Goal: Task Accomplishment & Management: Use online tool/utility

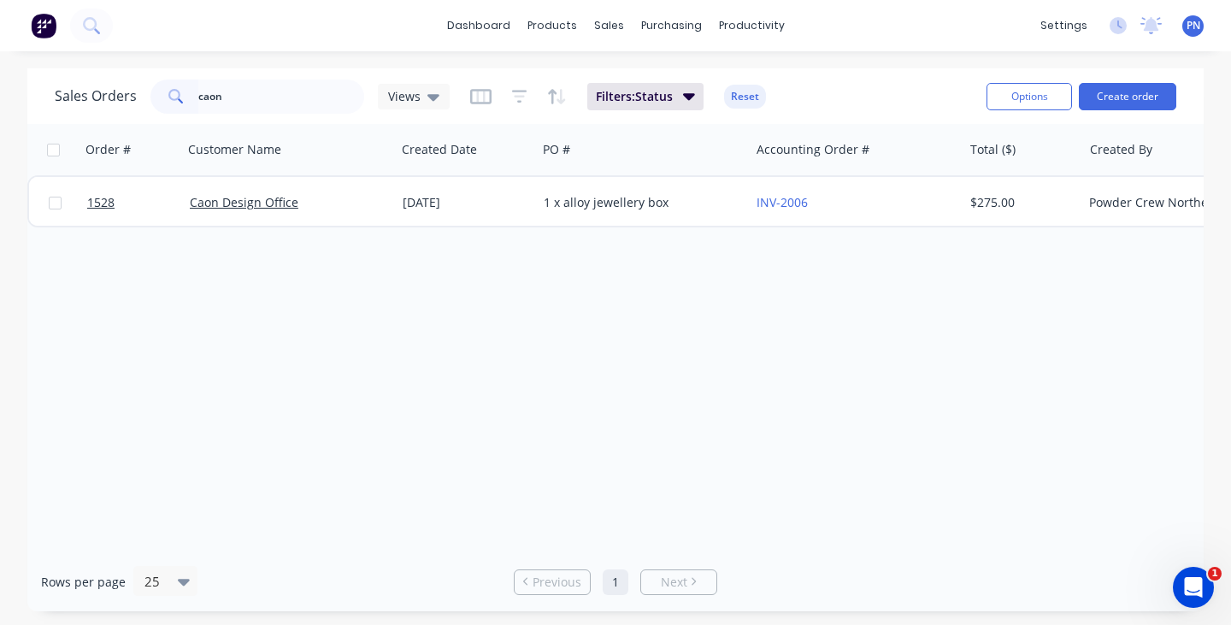
click at [268, 92] on input "caon" at bounding box center [281, 97] width 167 height 34
type input "c"
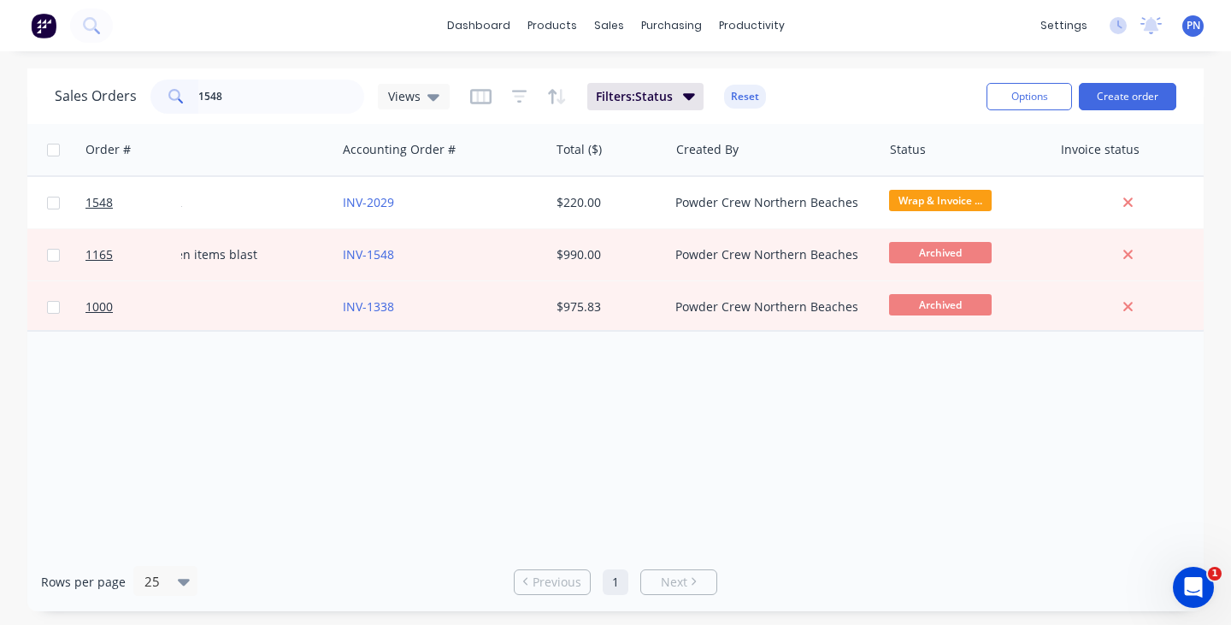
scroll to position [0, 417]
click at [249, 90] on input "1548" at bounding box center [281, 97] width 167 height 34
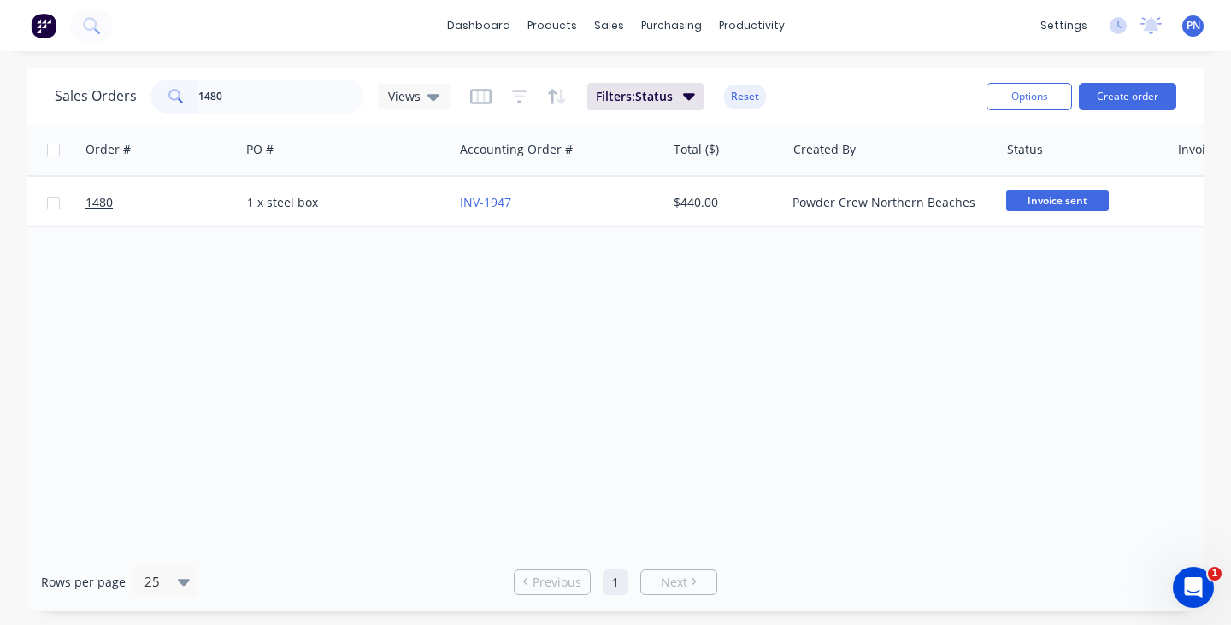
scroll to position [0, 315]
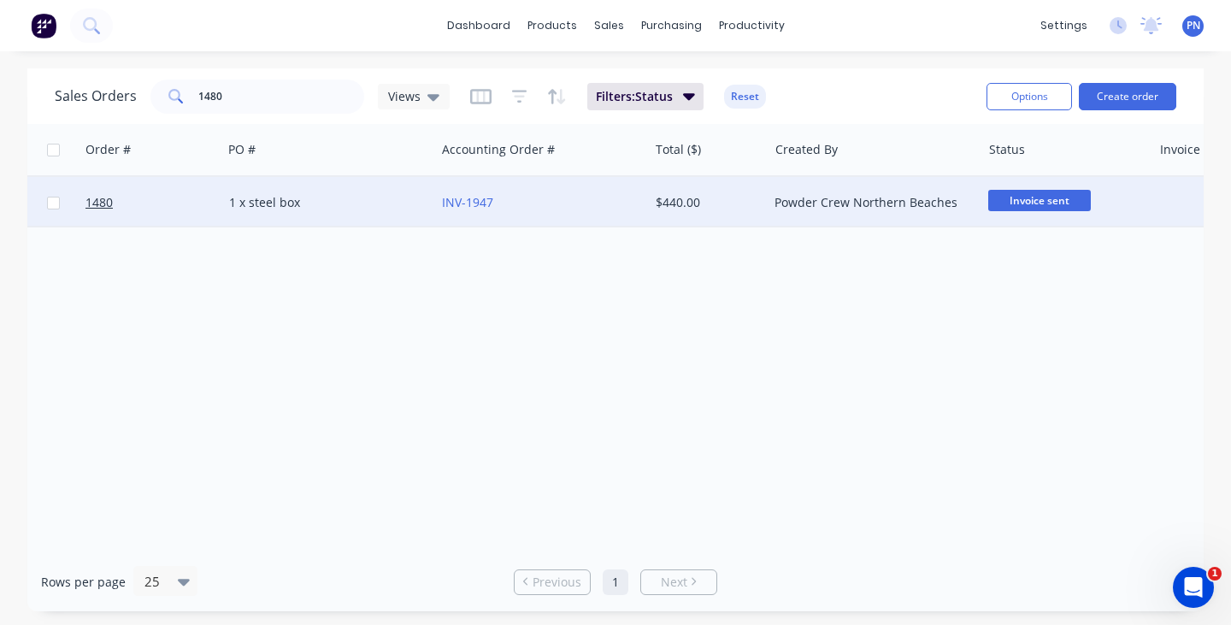
click at [1023, 198] on span "Invoice sent" at bounding box center [1040, 200] width 103 height 21
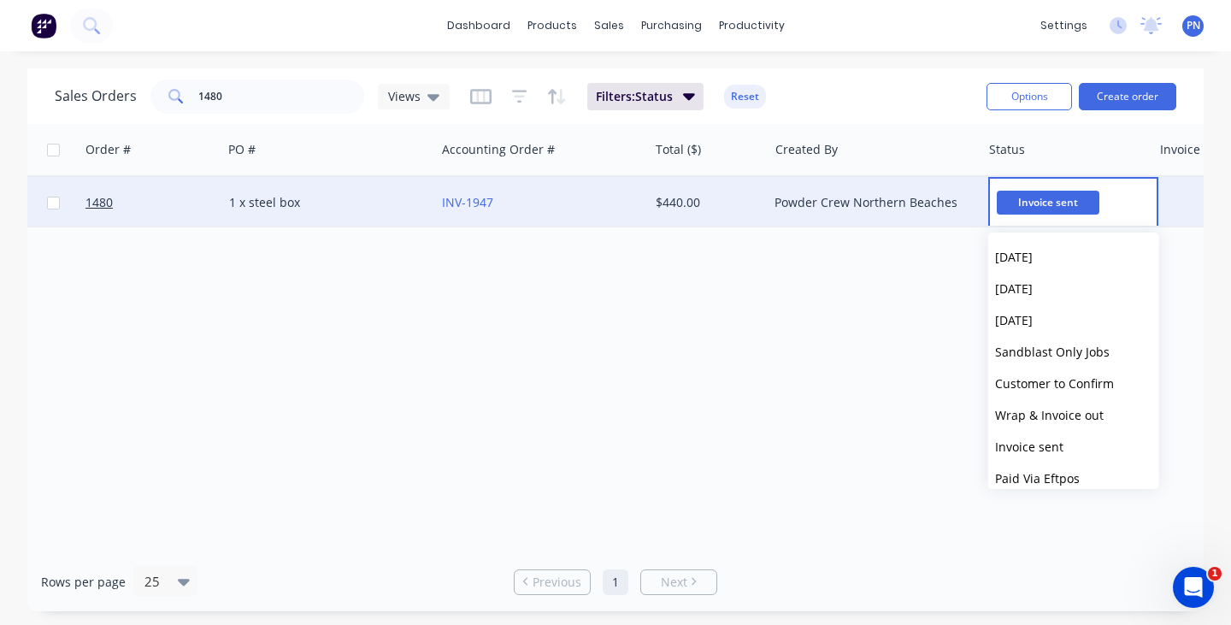
scroll to position [263, 0]
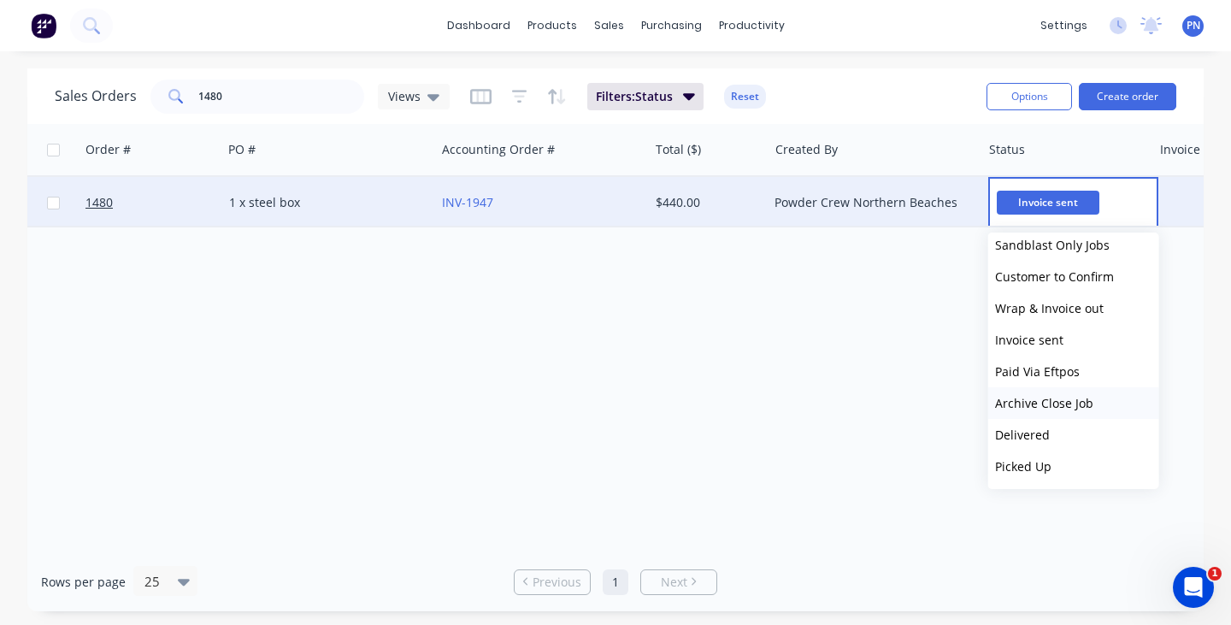
click at [1043, 404] on span "Archive Close Job" at bounding box center [1044, 403] width 98 height 16
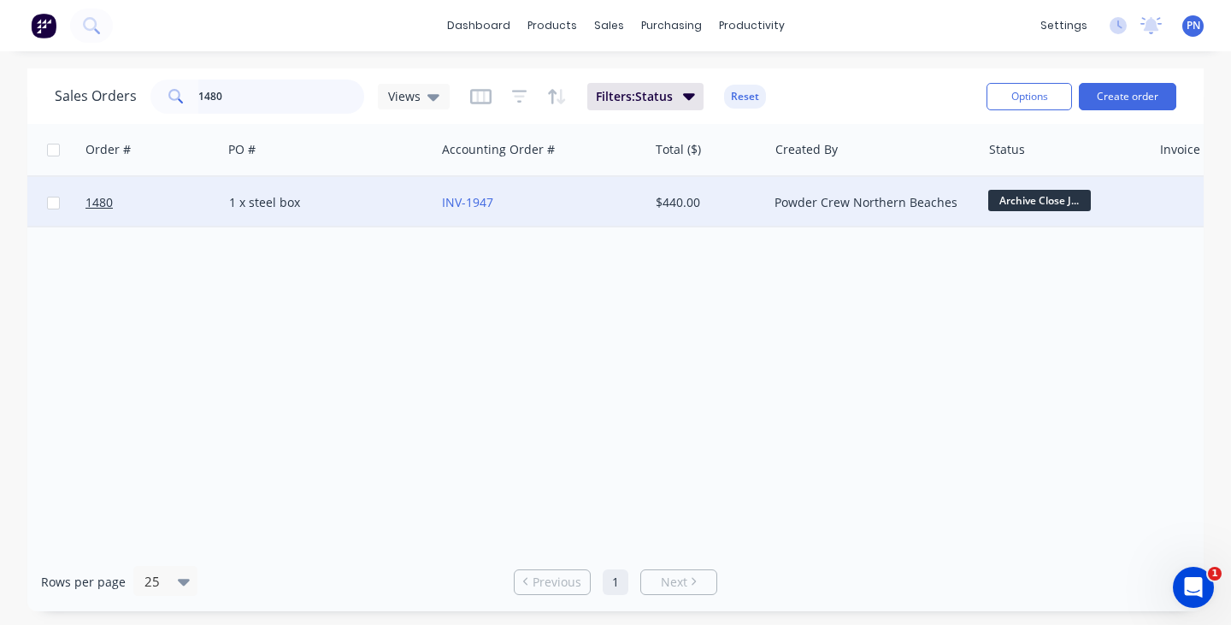
click at [275, 102] on input "1480" at bounding box center [281, 97] width 167 height 34
click at [276, 102] on input "1480" at bounding box center [281, 97] width 167 height 34
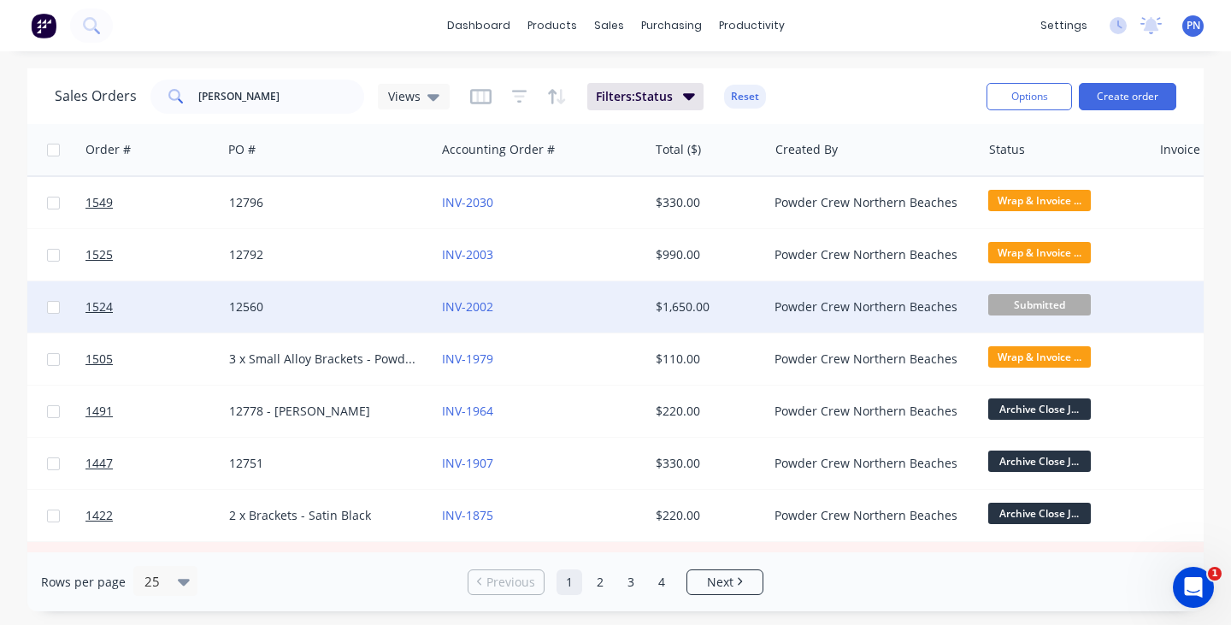
drag, startPoint x: 276, startPoint y: 102, endPoint x: 1030, endPoint y: 310, distance: 781.6
click at [1030, 310] on span "Submitted" at bounding box center [1040, 304] width 103 height 21
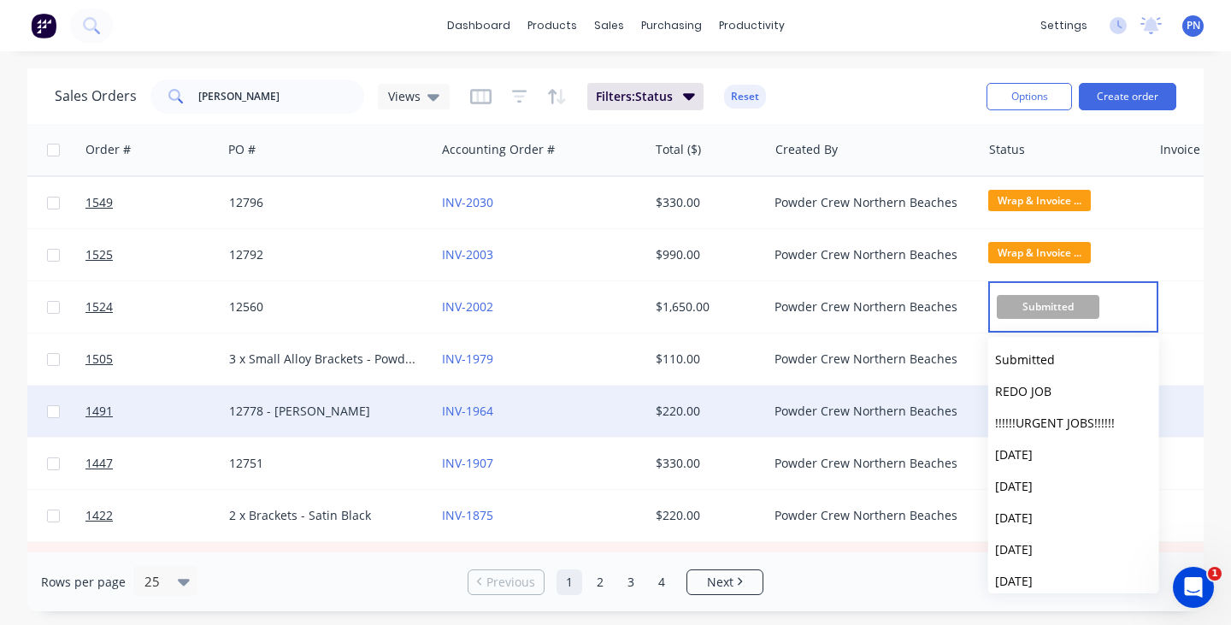
click at [1025, 386] on span "REDO JOB" at bounding box center [1023, 391] width 56 height 16
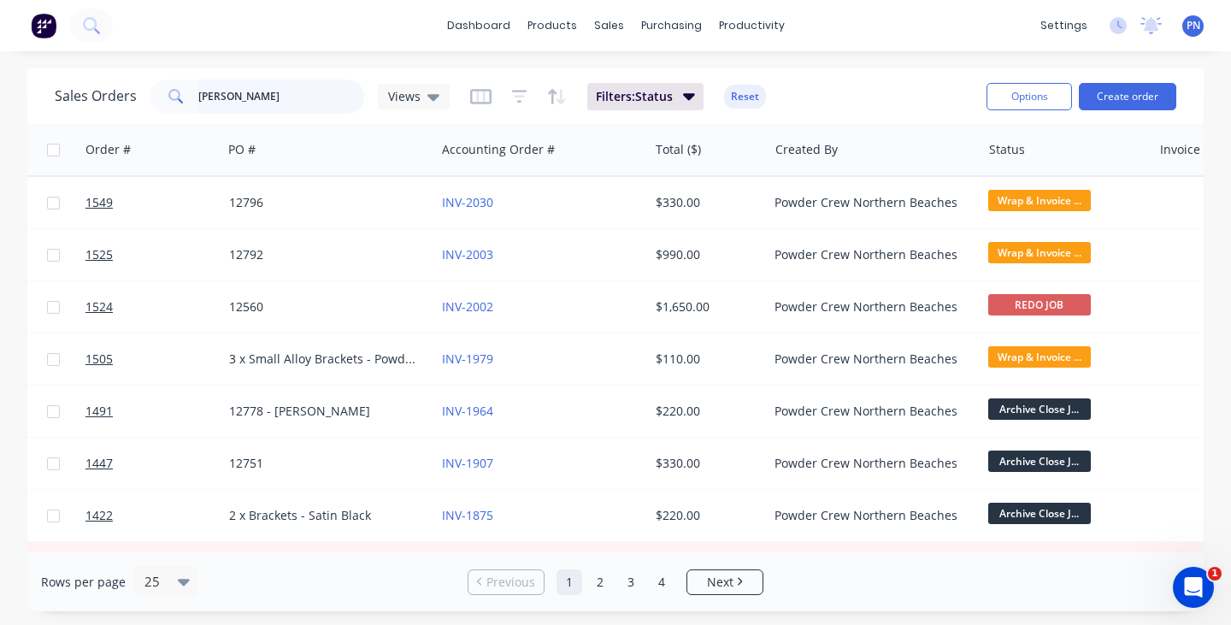
click at [304, 86] on input "[PERSON_NAME]" at bounding box center [281, 97] width 167 height 34
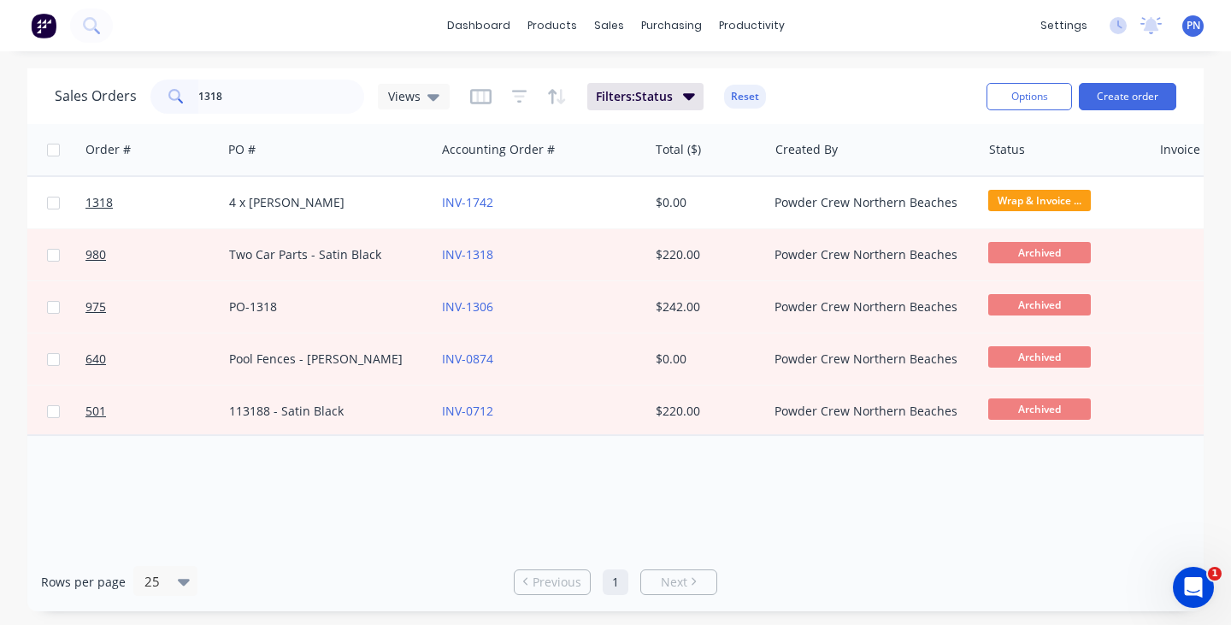
click at [252, 114] on div "Sales Orders 1318 Views Filters: Status Reset" at bounding box center [514, 96] width 918 height 42
click at [234, 85] on input "1318" at bounding box center [281, 97] width 167 height 34
click at [228, 95] on input "1318" at bounding box center [281, 97] width 167 height 34
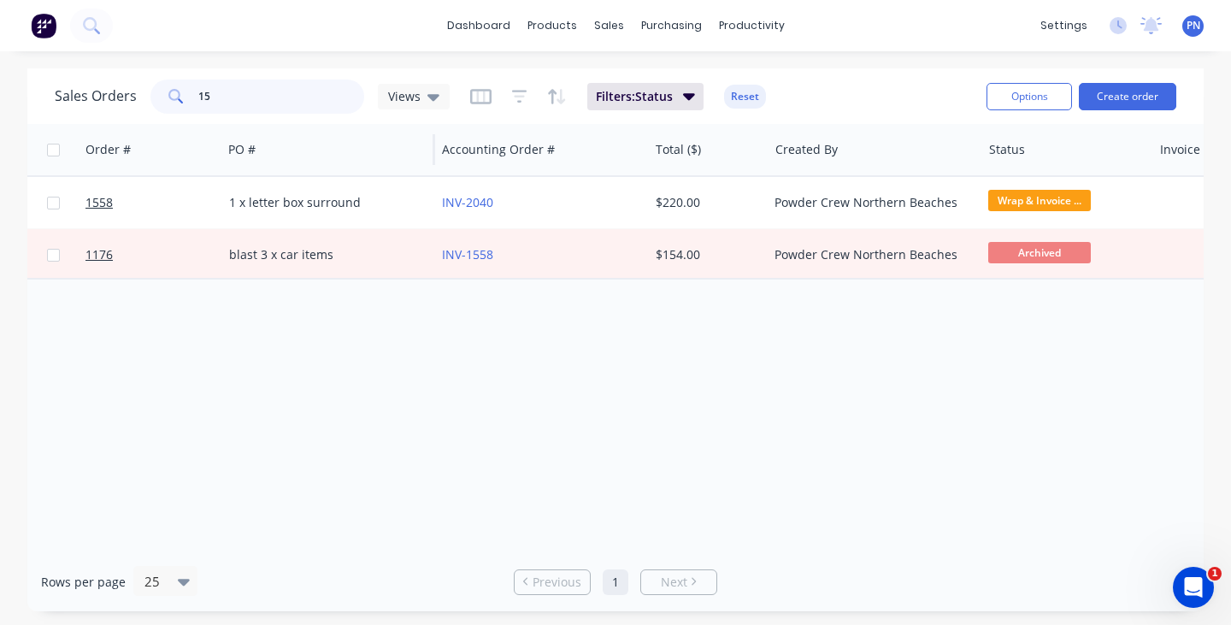
type input "1"
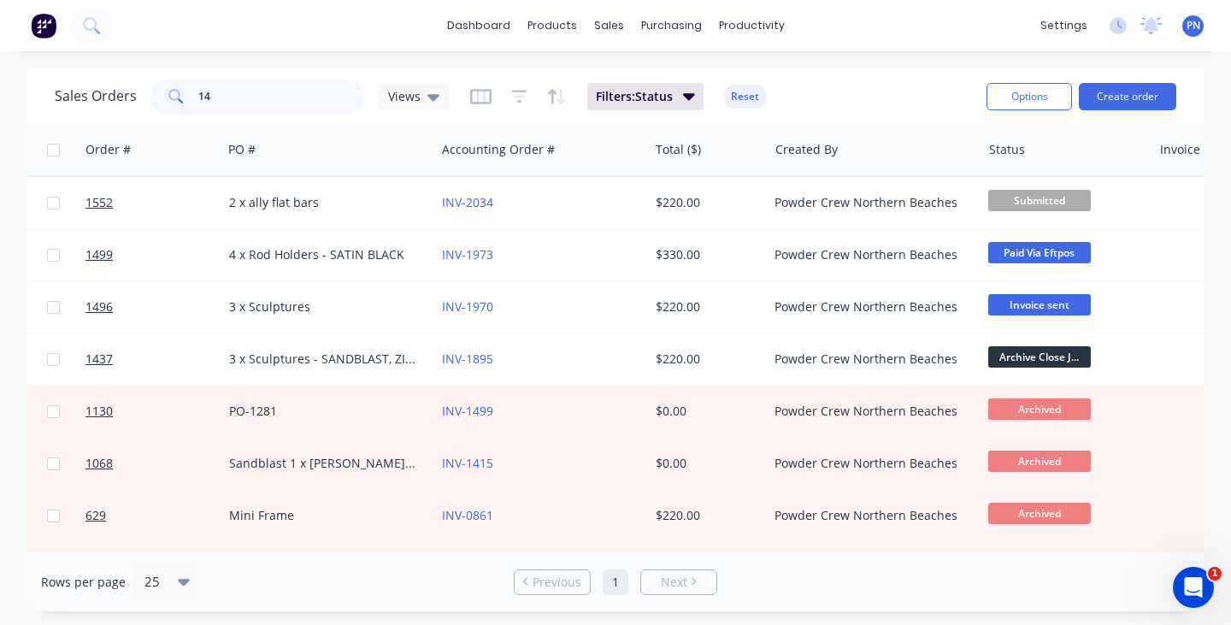
type input "1"
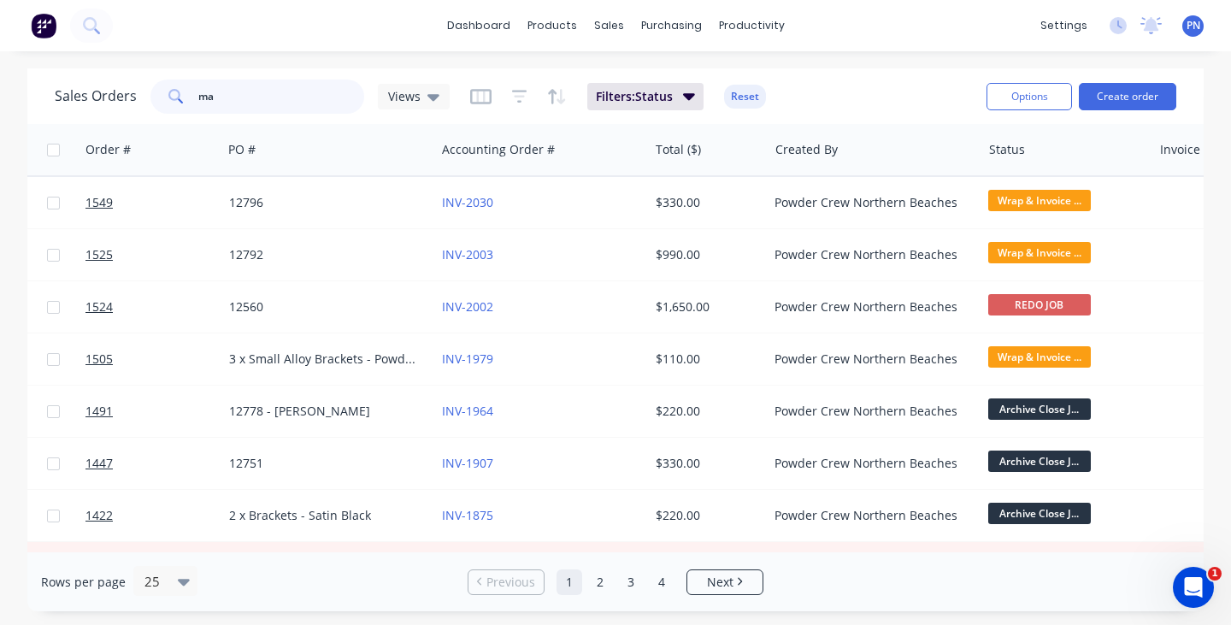
type input "m"
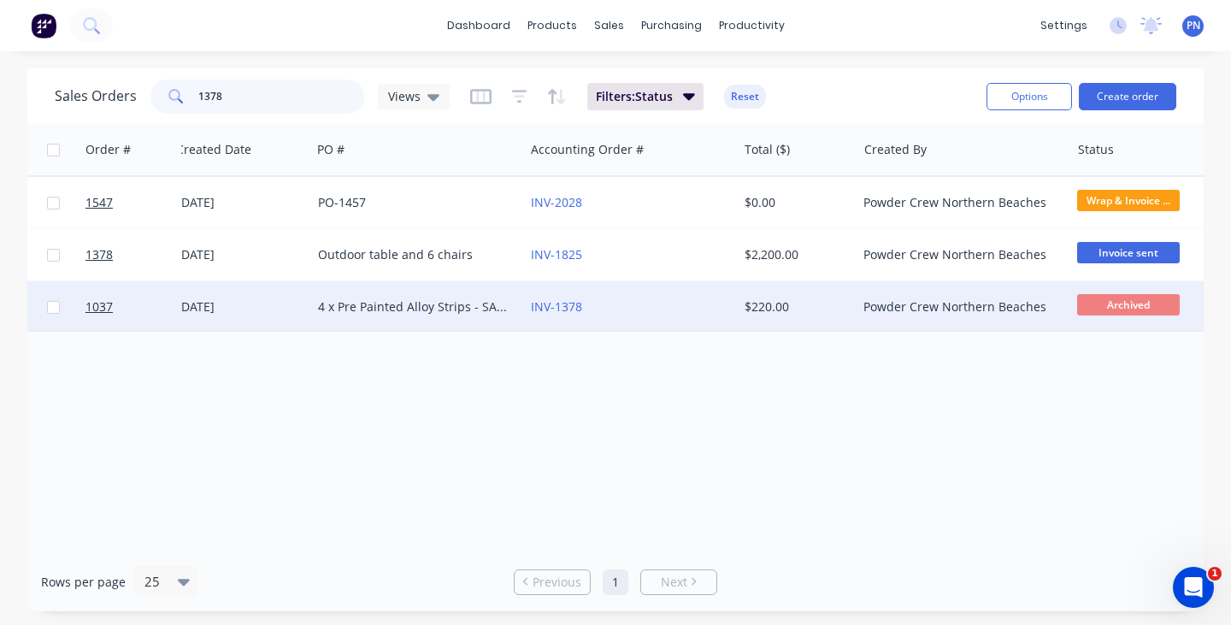
scroll to position [0, 257]
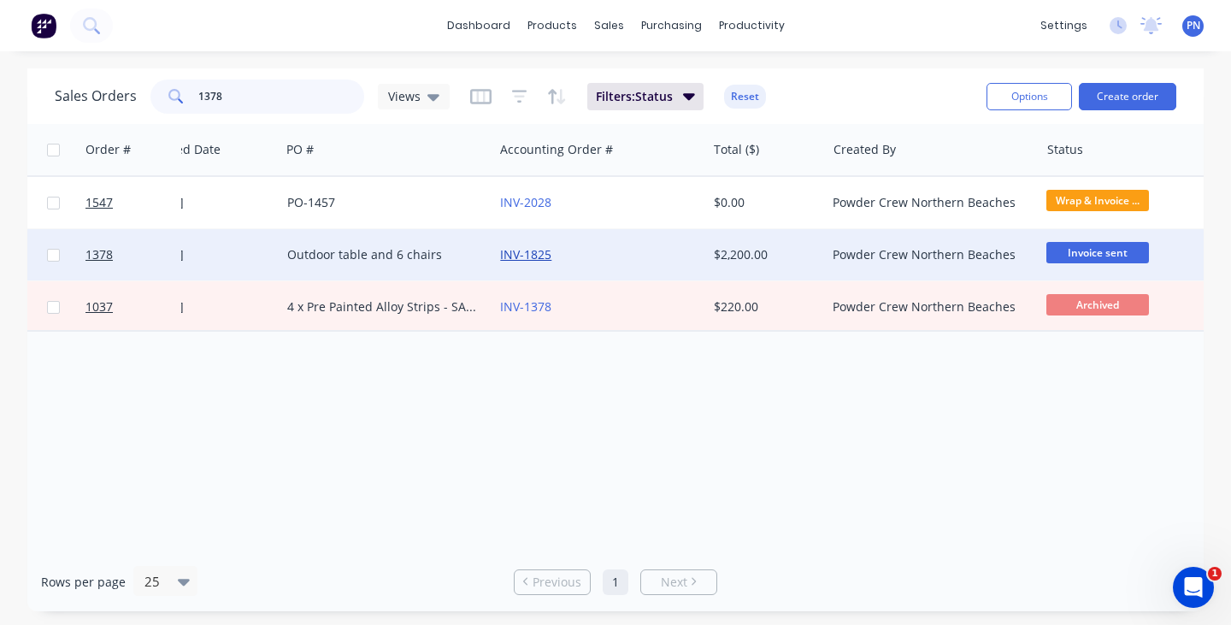
type input "1378"
click at [531, 253] on link "INV-1825" at bounding box center [525, 254] width 51 height 16
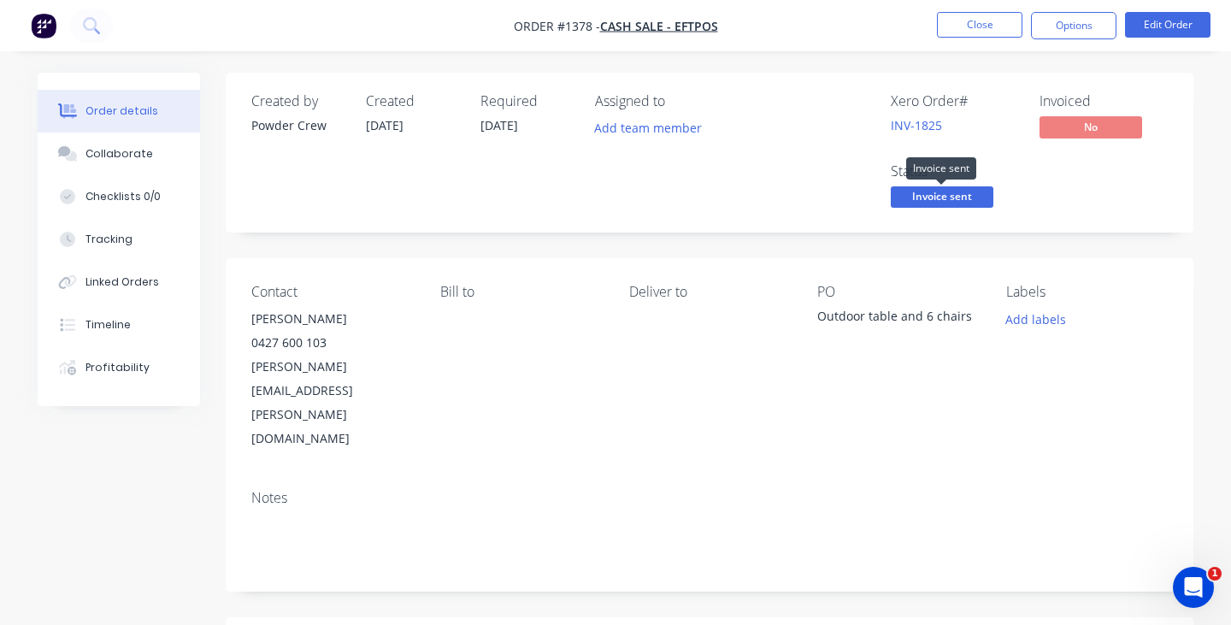
click at [935, 197] on span "Invoice sent" at bounding box center [942, 196] width 103 height 21
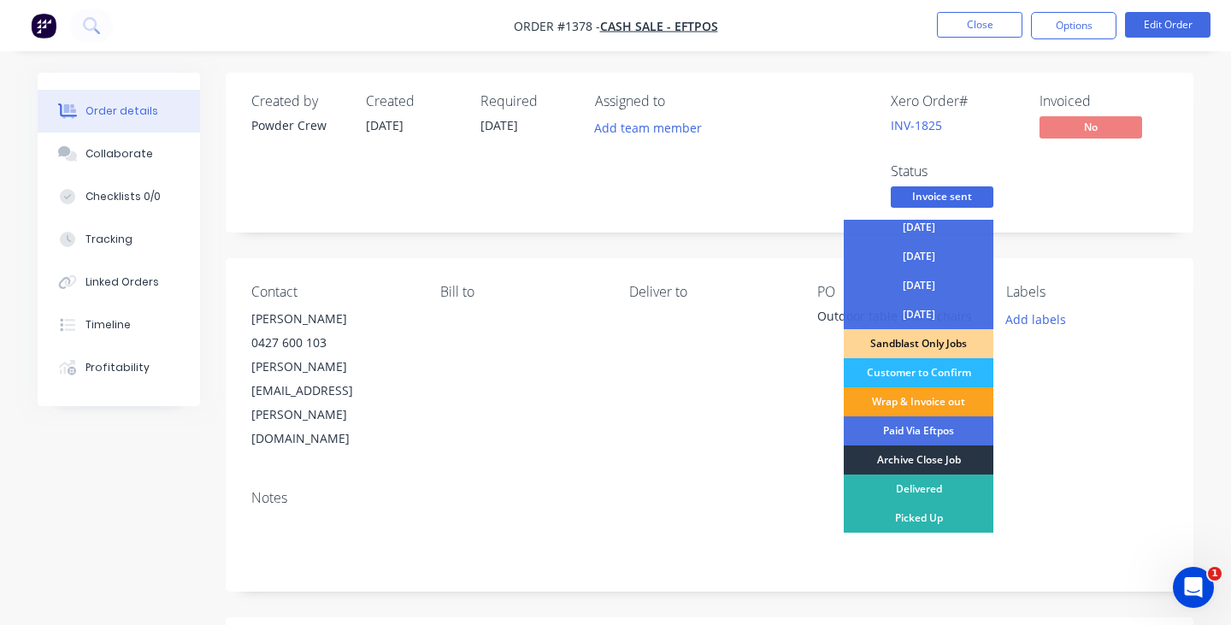
scroll to position [123, 0]
click at [930, 456] on div "Archive Close Job" at bounding box center [919, 460] width 150 height 29
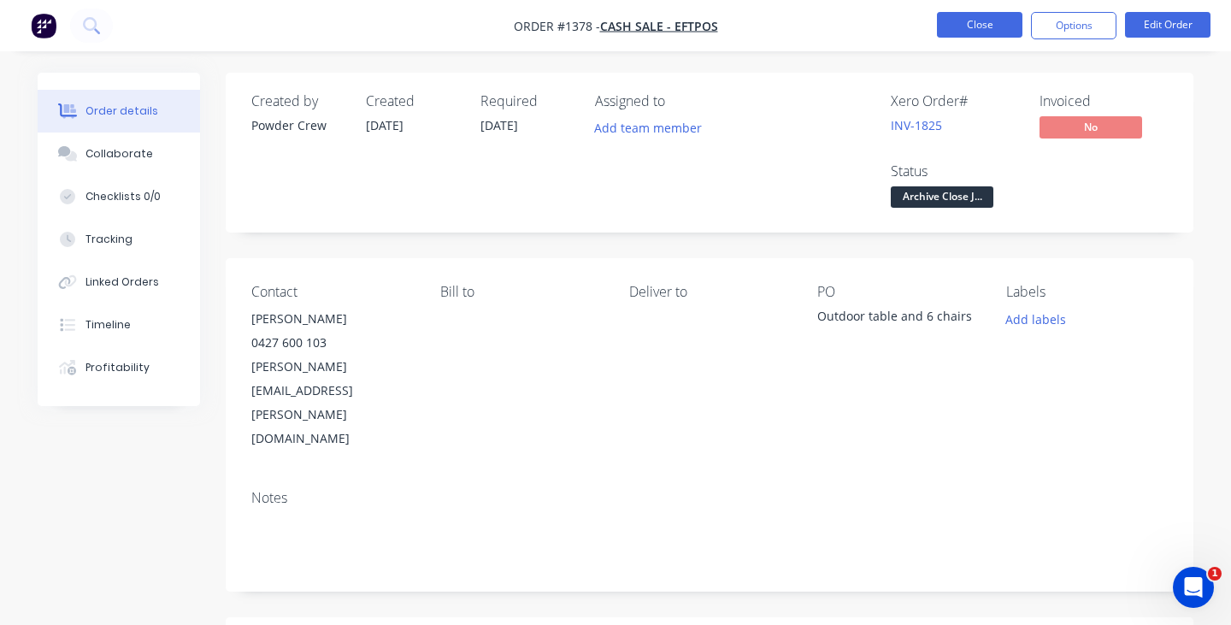
click at [974, 21] on button "Close" at bounding box center [980, 25] width 86 height 26
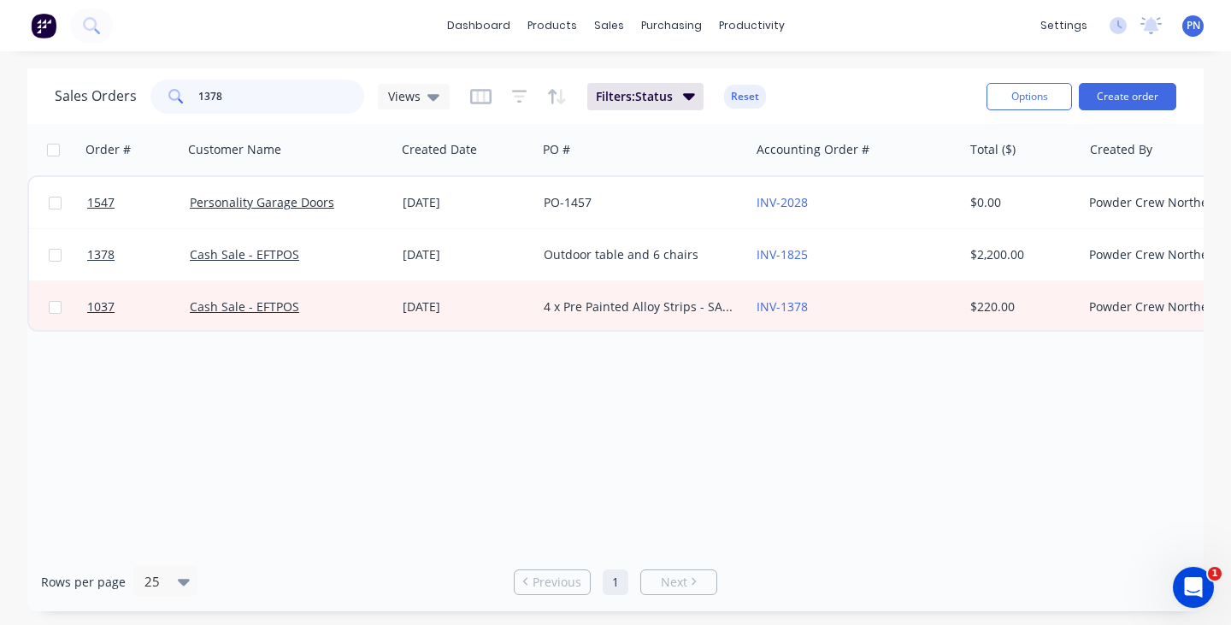
click at [275, 82] on input "1378" at bounding box center [281, 97] width 167 height 34
click at [275, 83] on input "1378" at bounding box center [281, 97] width 167 height 34
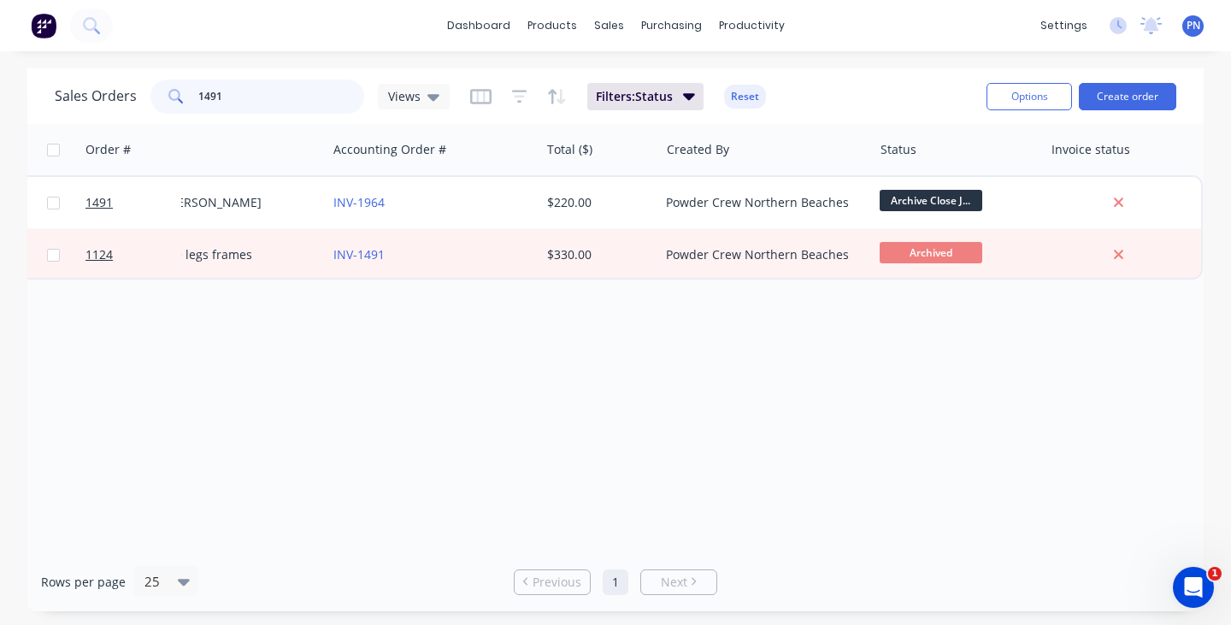
scroll to position [0, 422]
type input "1425"
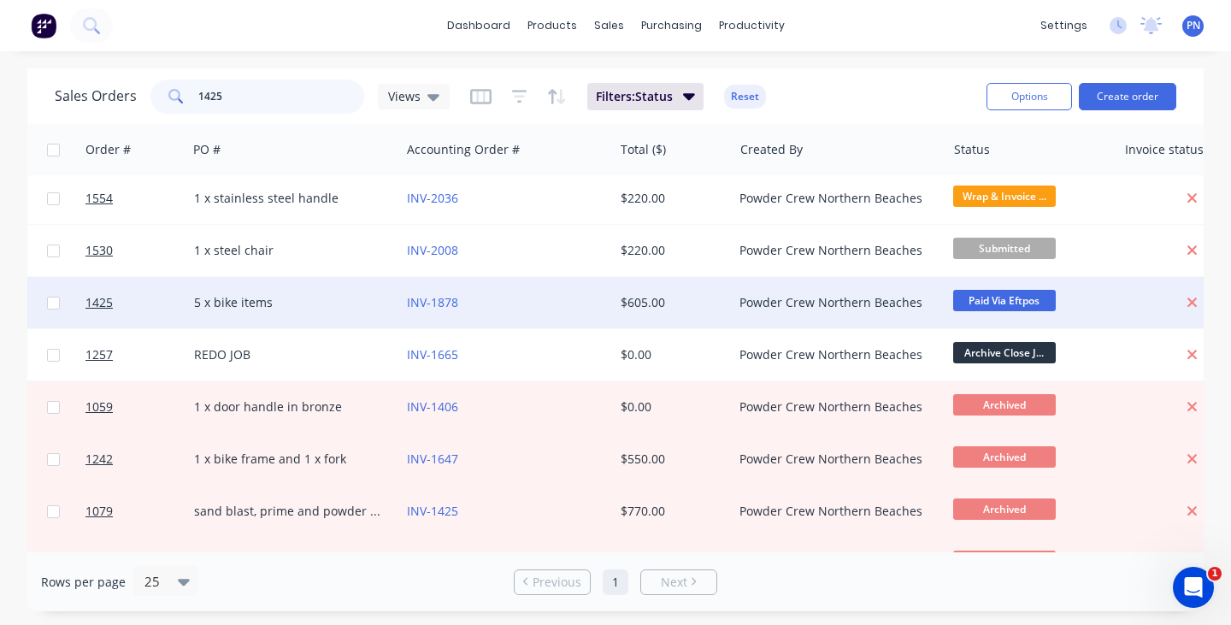
scroll to position [2, 342]
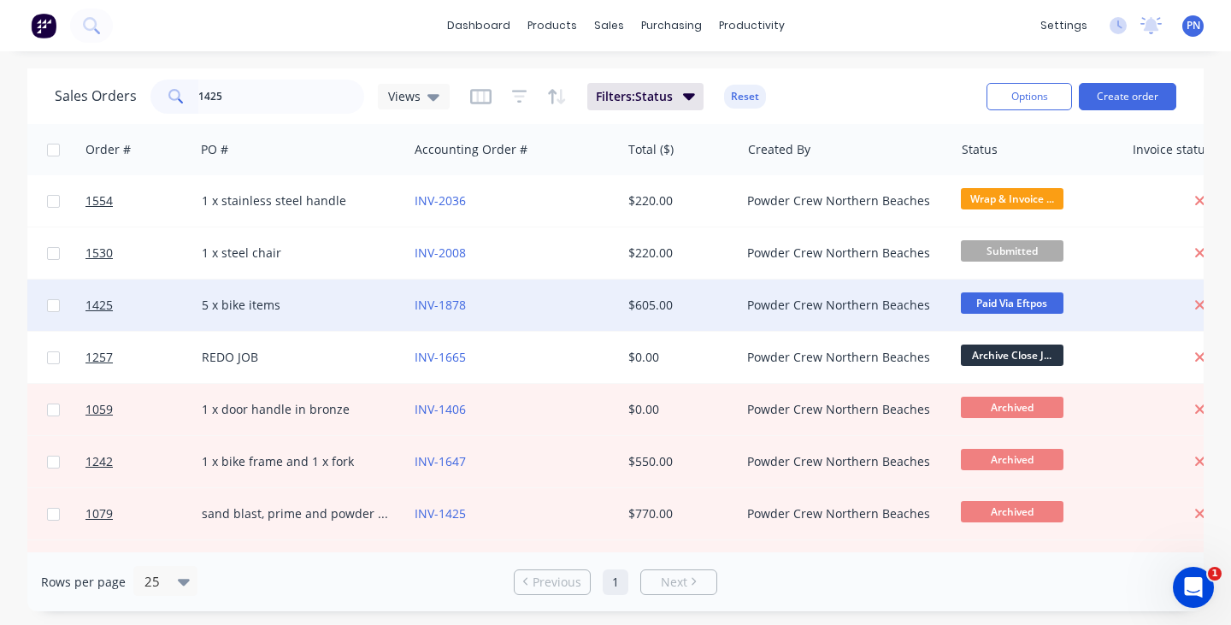
click at [258, 302] on div "5 x bike items" at bounding box center [297, 305] width 190 height 17
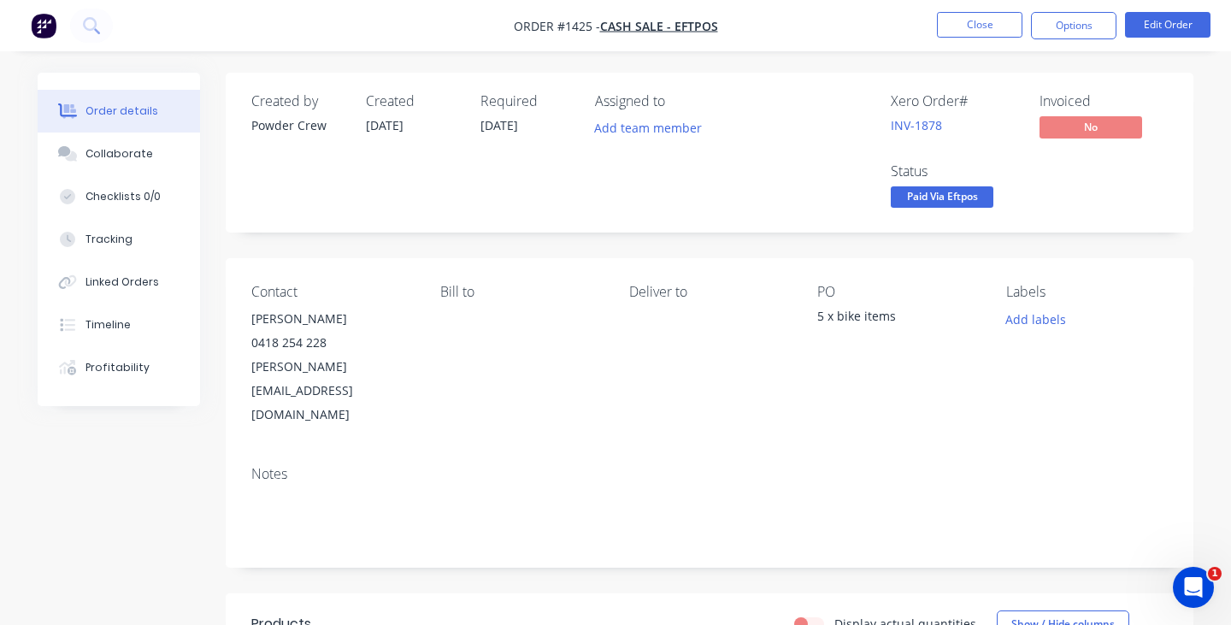
click at [973, 39] on nav "Order #1425 - Cash Sale - EFTPOS Close Options Edit Order" at bounding box center [615, 25] width 1231 height 51
click at [973, 33] on button "Close" at bounding box center [980, 25] width 86 height 26
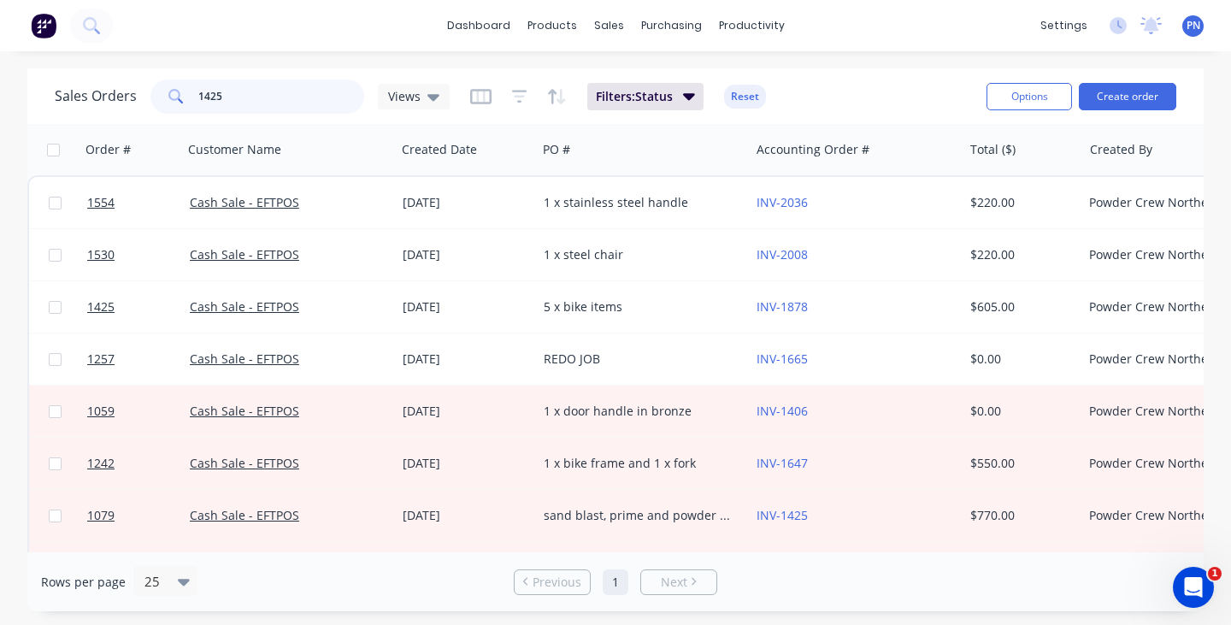
click at [272, 100] on input "1425" at bounding box center [281, 97] width 167 height 34
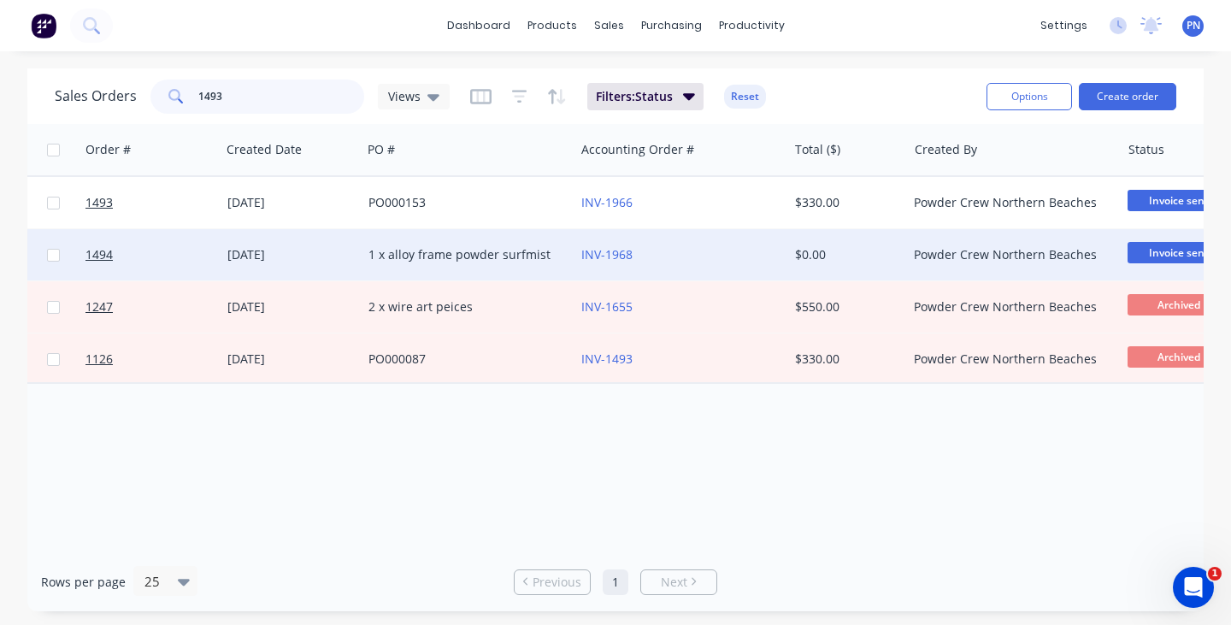
scroll to position [0, 276]
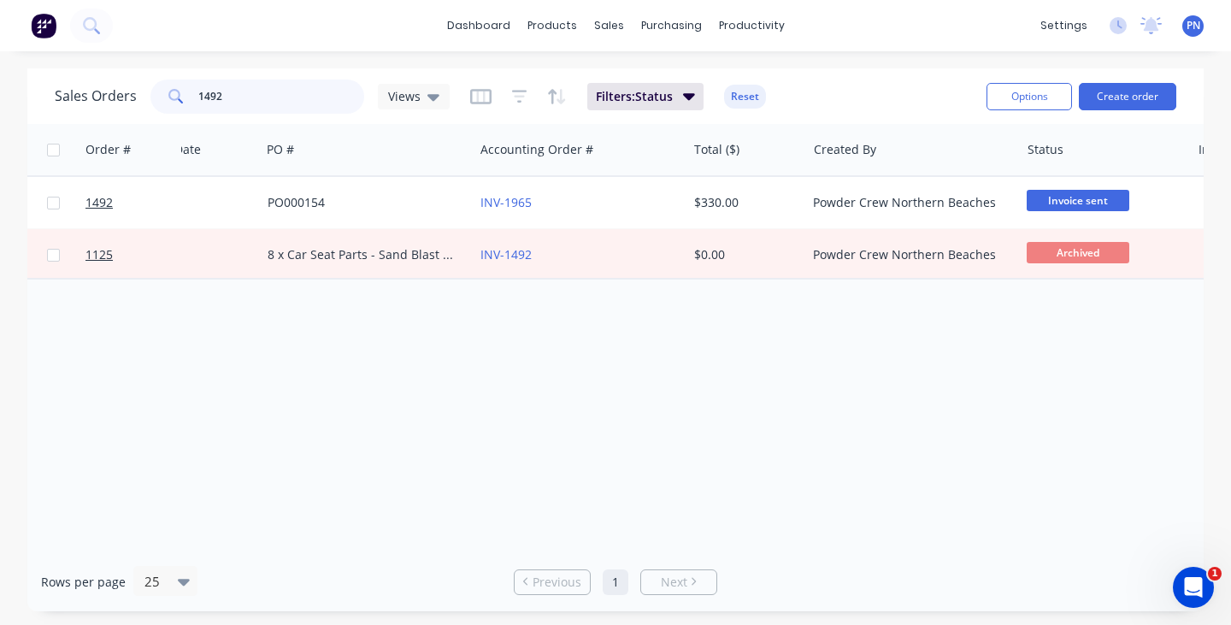
click at [287, 95] on input "1492" at bounding box center [281, 97] width 167 height 34
click at [287, 94] on input "1492" at bounding box center [281, 97] width 167 height 34
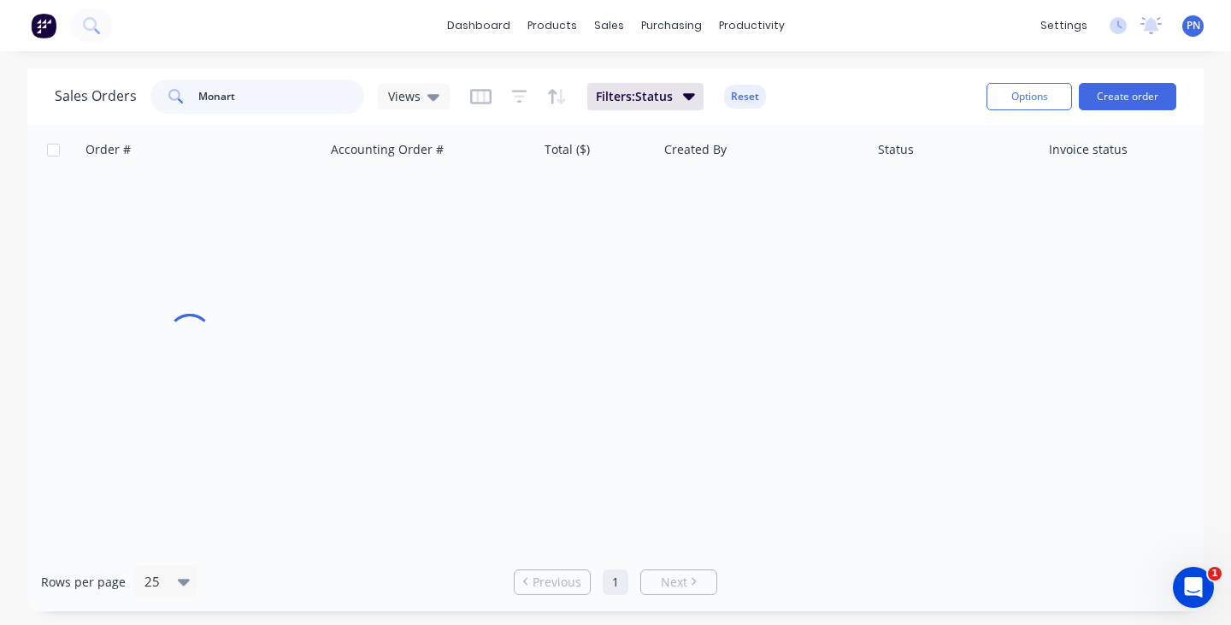
scroll to position [0, 422]
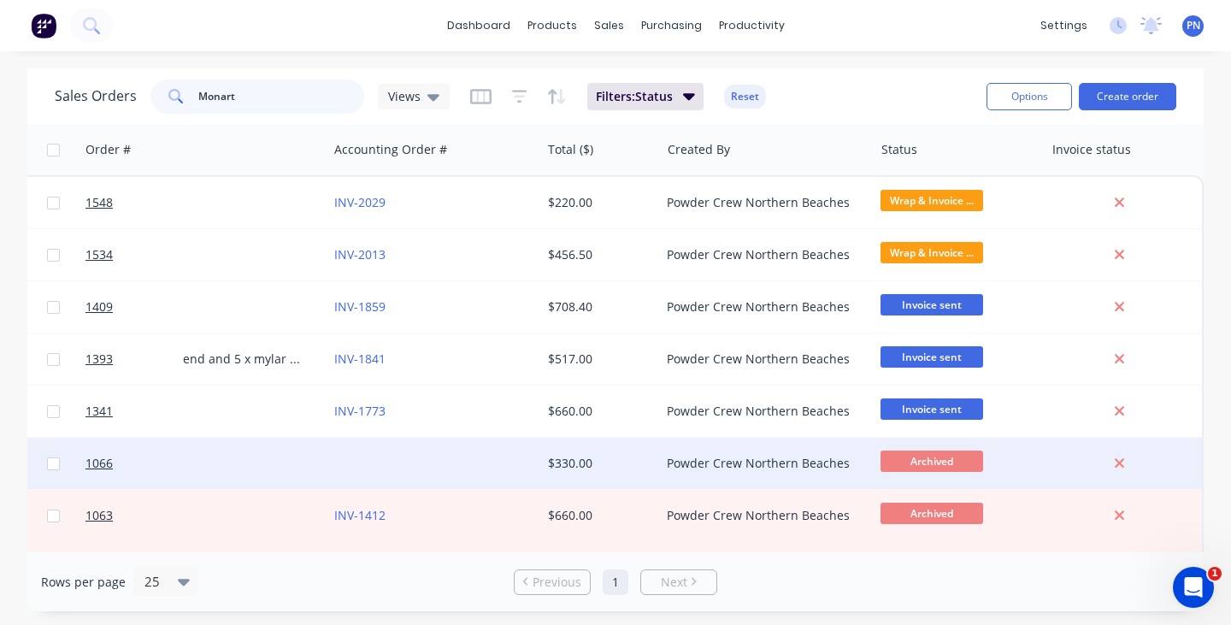
type input "Monart"
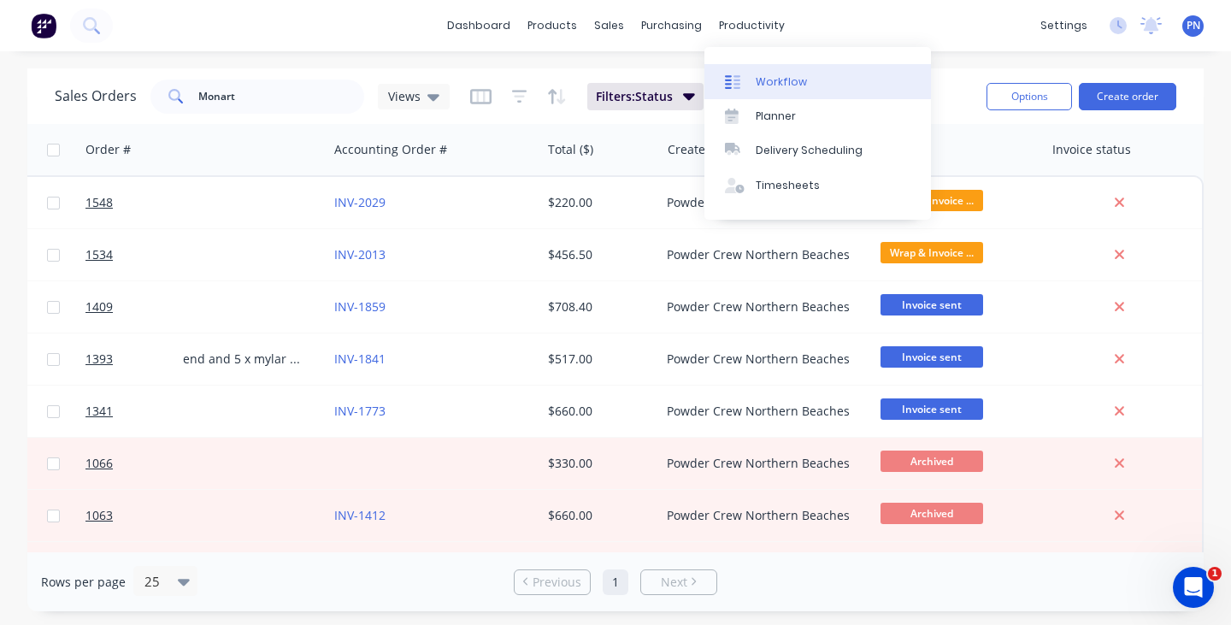
click at [765, 79] on div "Workflow" at bounding box center [781, 81] width 51 height 15
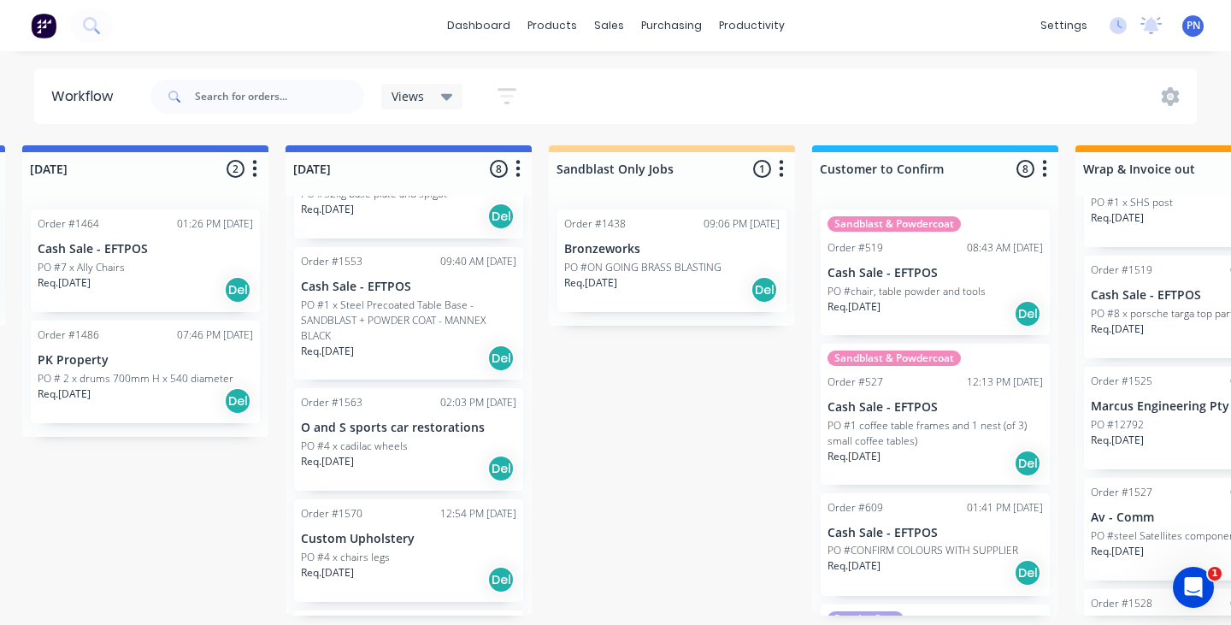
scroll to position [410, 0]
click at [422, 458] on div "Req. [DATE] Del" at bounding box center [409, 466] width 216 height 29
